Goal: Task Accomplishment & Management: Manage account settings

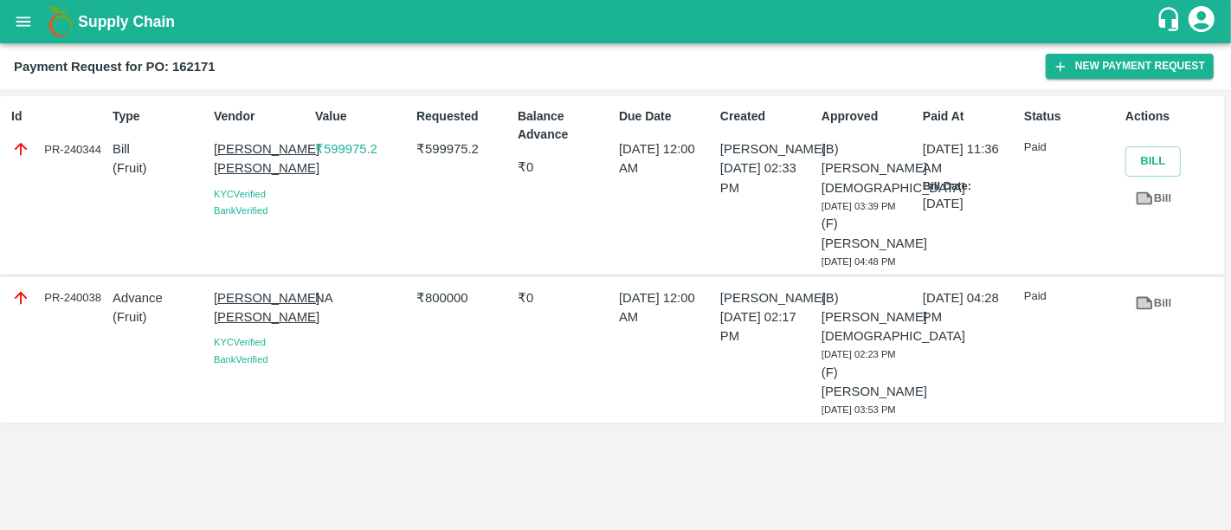
click at [121, 31] on h1 "Supply Chain" at bounding box center [616, 22] width 1077 height 24
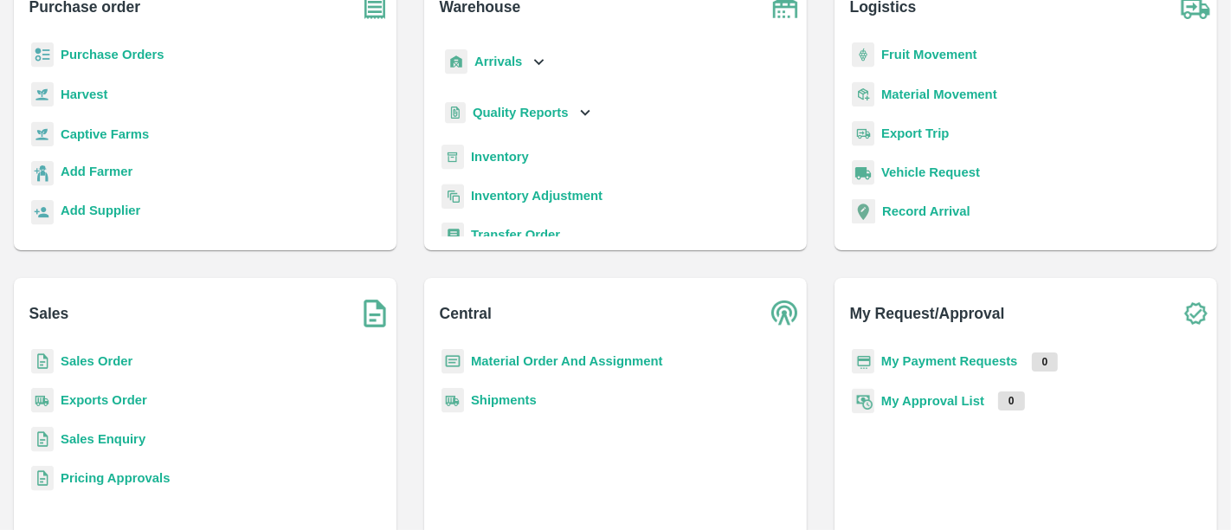
scroll to position [175, 0]
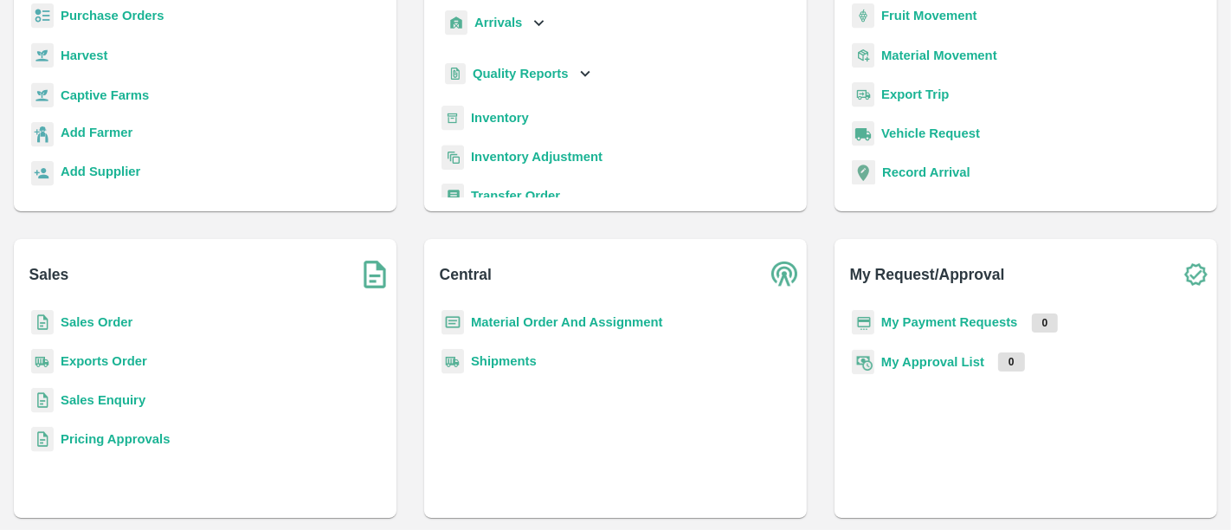
click at [905, 319] on b "My Payment Requests" at bounding box center [949, 322] width 137 height 14
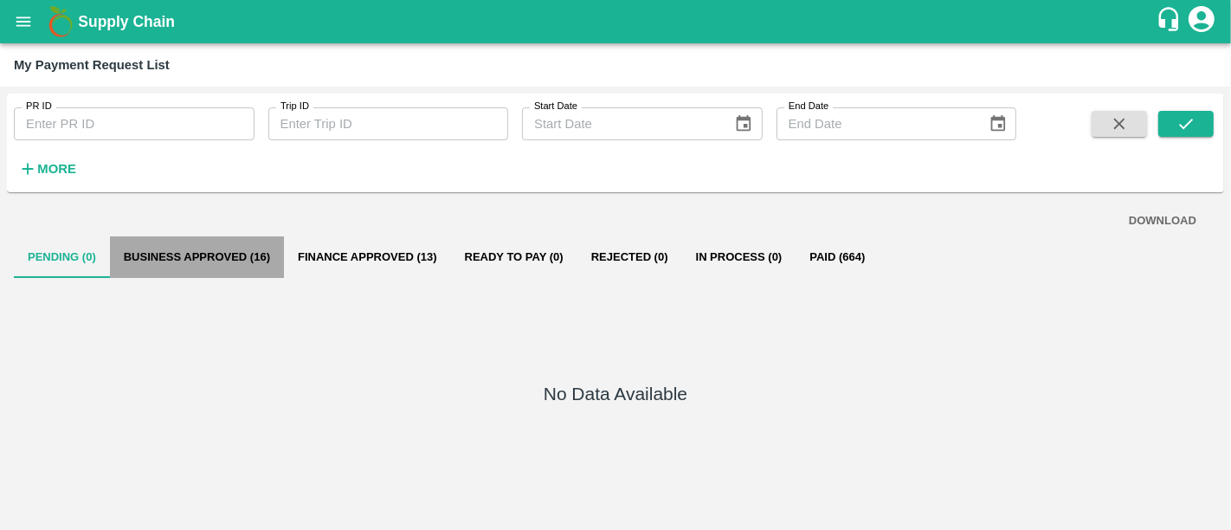
click at [257, 263] on button "Business Approved (16)" at bounding box center [197, 257] width 174 height 42
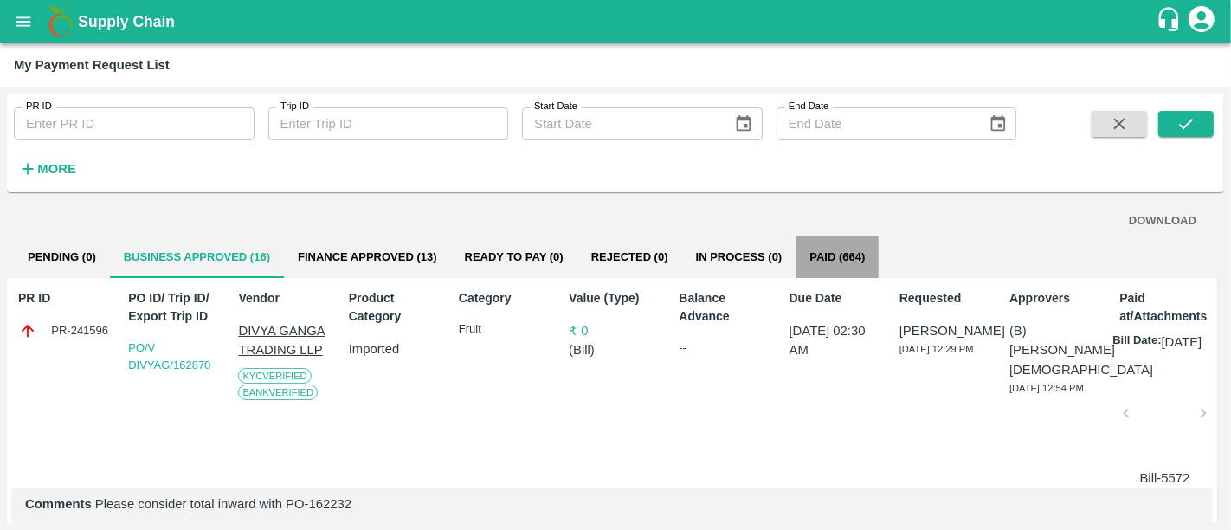
click at [800, 261] on button "Paid (664)" at bounding box center [836, 257] width 83 height 42
